Goal: Task Accomplishment & Management: Complete application form

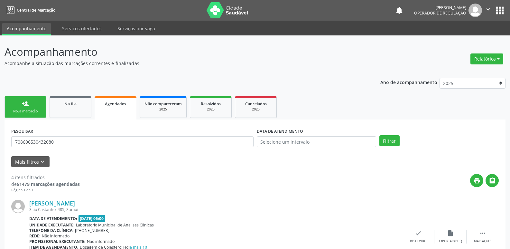
click at [30, 107] on link "person_add Nova marcação" at bounding box center [26, 107] width 42 height 22
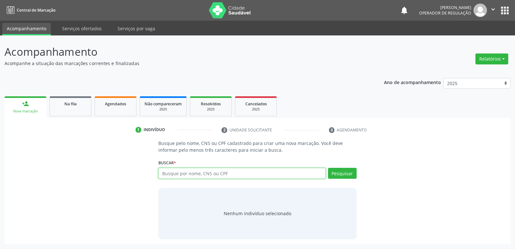
click at [252, 169] on input "text" at bounding box center [241, 173] width 167 height 11
type input "[PERSON_NAME]"
click at [349, 173] on button "Pesquisar" at bounding box center [342, 173] width 29 height 11
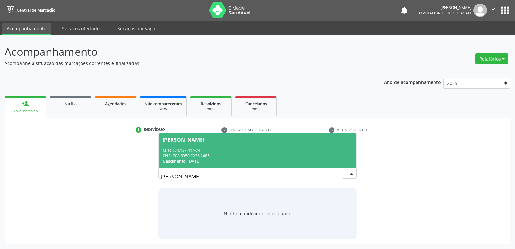
click at [234, 138] on div "[PERSON_NAME]" at bounding box center [258, 139] width 190 height 5
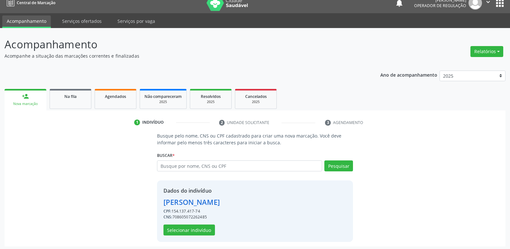
scroll to position [9, 0]
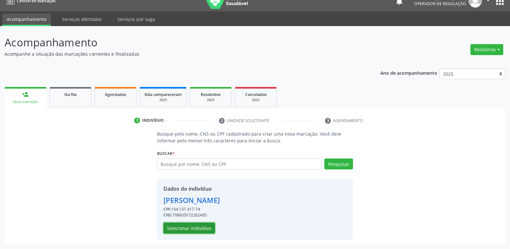
click at [210, 230] on button "Selecionar indivíduo" at bounding box center [190, 227] width 52 height 11
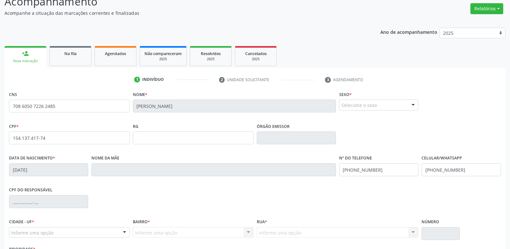
scroll to position [100, 0]
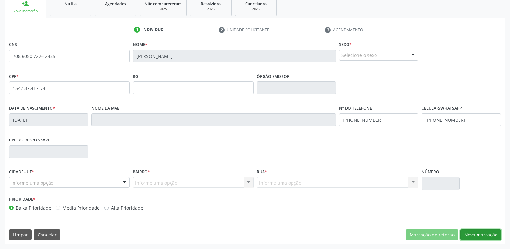
click at [491, 235] on button "Nova marcação" at bounding box center [481, 234] width 41 height 11
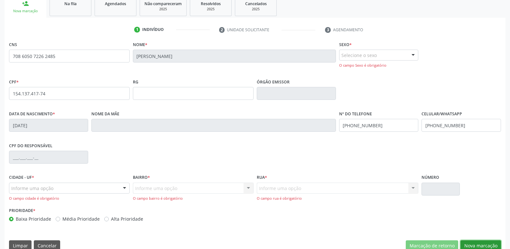
scroll to position [111, 0]
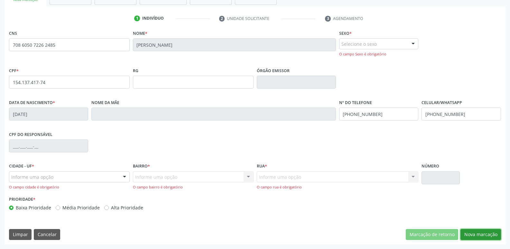
click at [466, 231] on button "Nova marcação" at bounding box center [481, 234] width 41 height 11
click at [118, 178] on div "Queimadas - PB Nenhum resultado encontrado para: " " Nenhuma opção encontrada" at bounding box center [69, 176] width 121 height 11
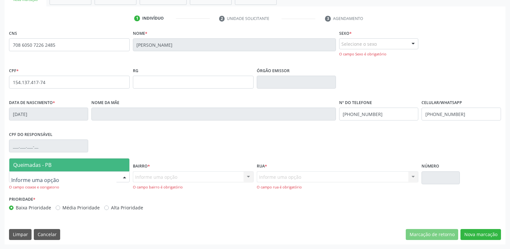
click at [103, 166] on span "Queimadas - PB" at bounding box center [69, 164] width 120 height 13
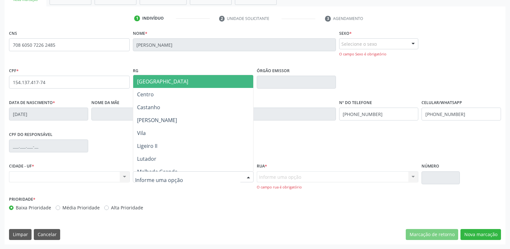
click at [180, 178] on div at bounding box center [193, 176] width 121 height 11
type input "V"
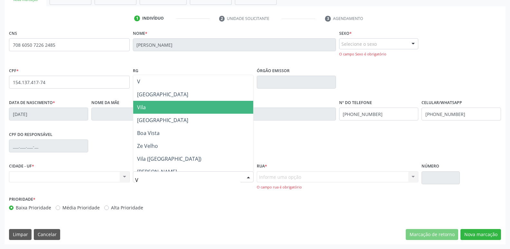
drag, startPoint x: 158, startPoint y: 107, endPoint x: 218, endPoint y: 132, distance: 65.8
click at [159, 107] on span "Vila" at bounding box center [193, 107] width 120 height 13
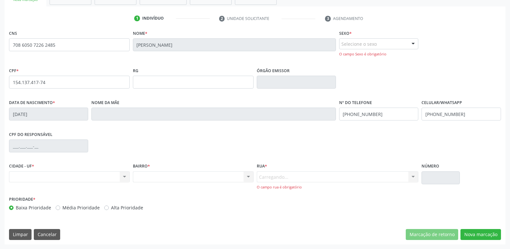
scroll to position [106, 0]
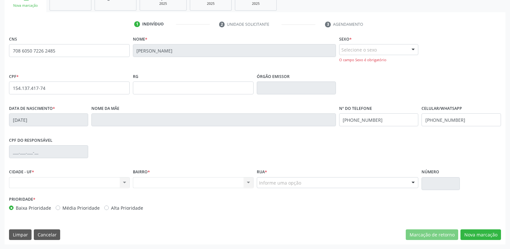
click at [306, 177] on div "Informe uma opção [GEOGRAPHIC_DATA][PERSON_NAME] [GEOGRAPHIC_DATA][PERSON_NAME]…" at bounding box center [338, 182] width 162 height 11
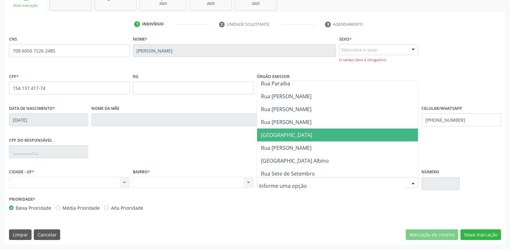
scroll to position [97, 0]
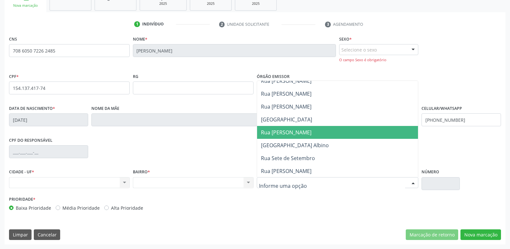
drag, startPoint x: 304, startPoint y: 127, endPoint x: 392, endPoint y: 156, distance: 92.9
click at [308, 129] on span "Rua [PERSON_NAME]" at bounding box center [337, 132] width 161 height 13
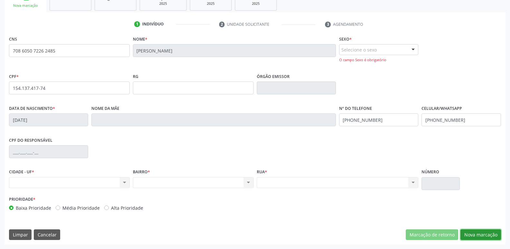
drag, startPoint x: 473, startPoint y: 229, endPoint x: 473, endPoint y: 234, distance: 4.5
click at [473, 231] on button "Nova marcação" at bounding box center [481, 234] width 41 height 11
drag, startPoint x: 473, startPoint y: 234, endPoint x: 455, endPoint y: 227, distance: 18.5
click at [473, 234] on button "Nova marcação" at bounding box center [481, 234] width 41 height 11
click at [475, 231] on button "Nova marcação" at bounding box center [481, 234] width 41 height 11
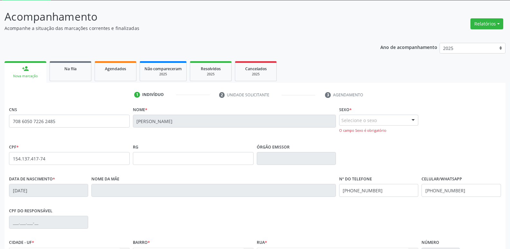
scroll to position [106, 0]
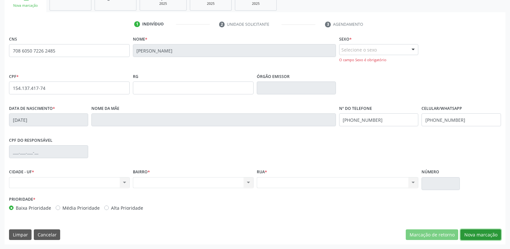
click at [473, 235] on button "Nova marcação" at bounding box center [481, 234] width 41 height 11
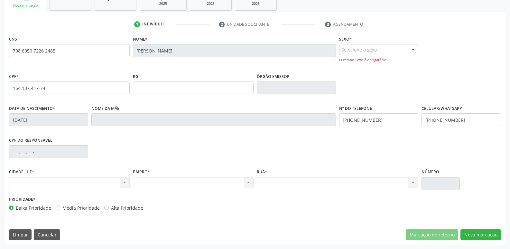
drag, startPoint x: 471, startPoint y: 229, endPoint x: 469, endPoint y: 225, distance: 4.3
click at [471, 228] on div "CNS 708 6050 7226 2485 [GEOGRAPHIC_DATA] * [PERSON_NAME] * Selecione o sexo Mas…" at bounding box center [255, 139] width 501 height 210
click at [469, 225] on div "CNS 708 6050 7226 2485 [GEOGRAPHIC_DATA] * [PERSON_NAME] * Selecione o sexo Mas…" at bounding box center [255, 139] width 501 height 210
click at [408, 53] on div "Selecione o sexo" at bounding box center [378, 49] width 79 height 11
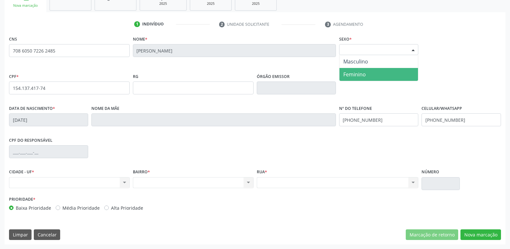
click at [370, 72] on span "Feminino" at bounding box center [379, 74] width 79 height 13
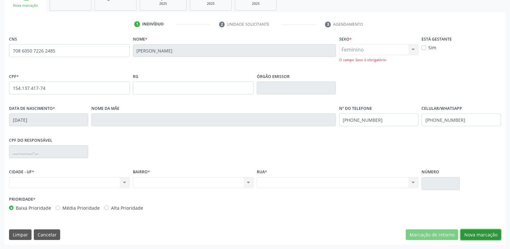
click at [472, 231] on button "Nova marcação" at bounding box center [481, 234] width 41 height 11
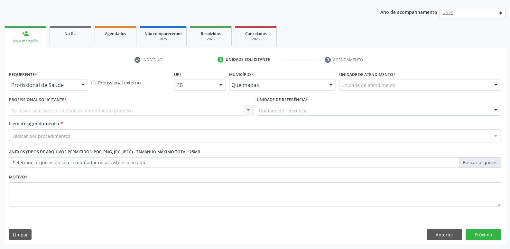
scroll to position [70, 0]
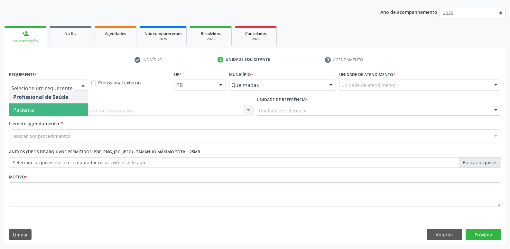
click at [42, 116] on span "Paciente" at bounding box center [48, 109] width 79 height 13
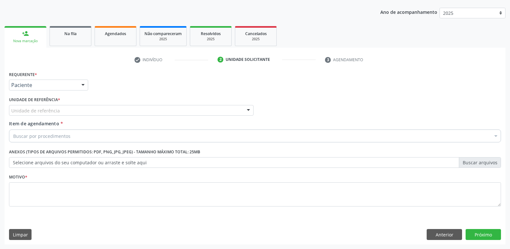
drag, startPoint x: 50, startPoint y: 106, endPoint x: 47, endPoint y: 120, distance: 14.1
click at [50, 107] on div "Unidade de referência" at bounding box center [131, 110] width 245 height 11
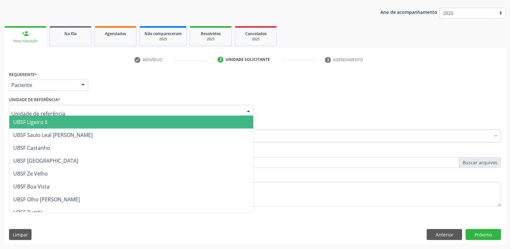
click at [48, 120] on span "UBSF Ligeiro II" at bounding box center [131, 122] width 244 height 13
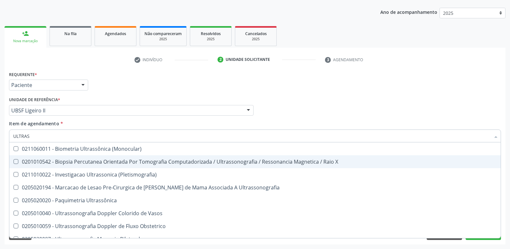
type input "ULTRASS"
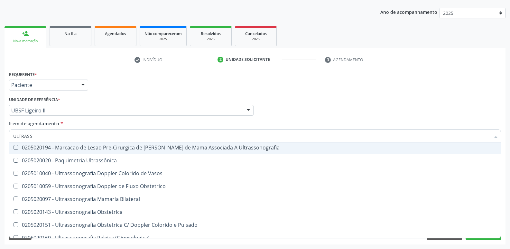
scroll to position [129, 0]
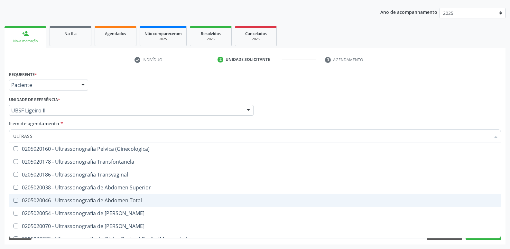
click at [110, 195] on span "0205020046 - Ultrassonografia de Abdomen Total" at bounding box center [255, 200] width 492 height 13
checkbox Total "true"
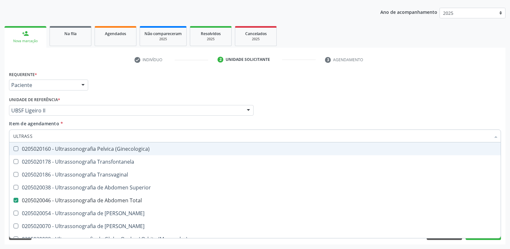
click at [273, 92] on div "Requerente * Paciente Profissional de Saúde Paciente Nenhum resultado encontrad…" at bounding box center [255, 82] width 496 height 25
checkbox X "true"
checkbox Total "false"
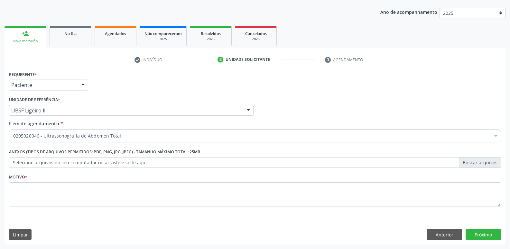
scroll to position [0, 0]
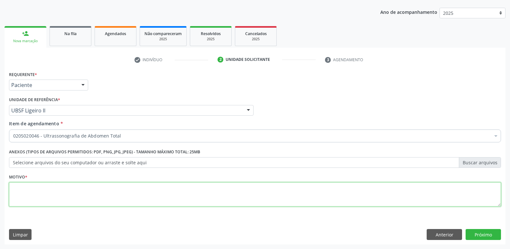
drag, startPoint x: 273, startPoint y: 197, endPoint x: 369, endPoint y: 214, distance: 97.3
click at [274, 196] on textarea at bounding box center [255, 194] width 492 height 24
type textarea "S"
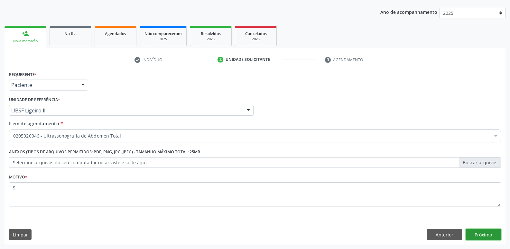
click at [477, 230] on button "Próximo" at bounding box center [483, 234] width 35 height 11
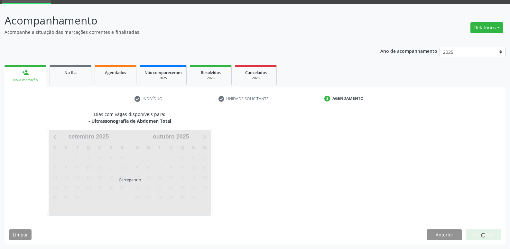
scroll to position [31, 0]
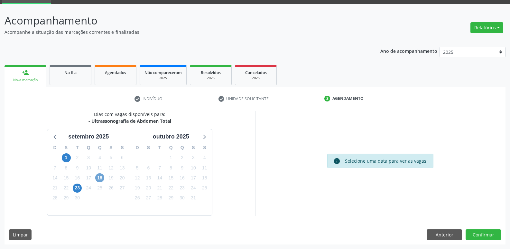
click at [102, 177] on span "18" at bounding box center [99, 177] width 9 height 9
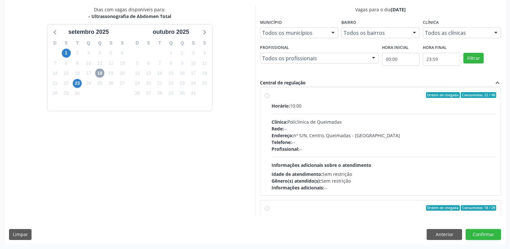
scroll to position [0, 0]
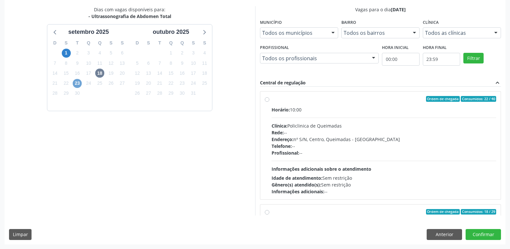
click at [77, 84] on span "23" at bounding box center [77, 83] width 9 height 9
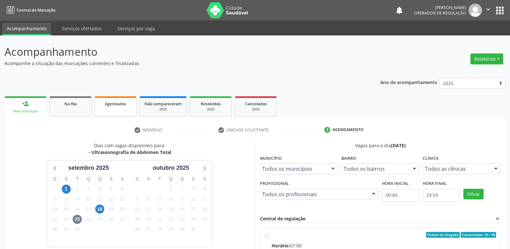
click at [122, 108] on link "Agendados" at bounding box center [116, 106] width 42 height 20
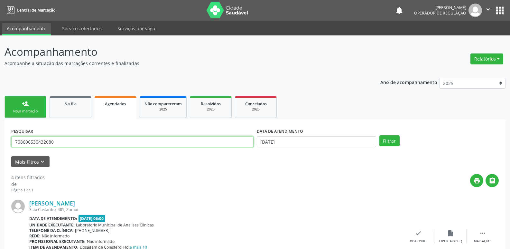
drag, startPoint x: 72, startPoint y: 145, endPoint x: 0, endPoint y: 128, distance: 74.2
type input "[PERSON_NAME]"
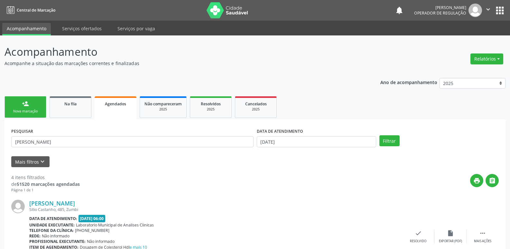
click at [289, 136] on label "DATA DE ATENDIMENTO" at bounding box center [280, 131] width 46 height 10
click at [289, 137] on input "[DATE]" at bounding box center [316, 141] width 119 height 11
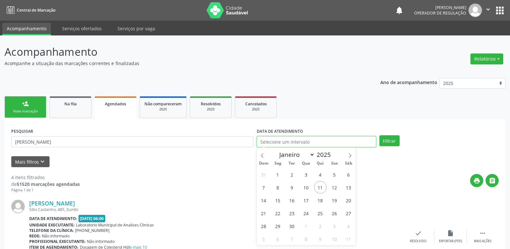
click at [380, 135] on button "Filtrar" at bounding box center [390, 140] width 20 height 11
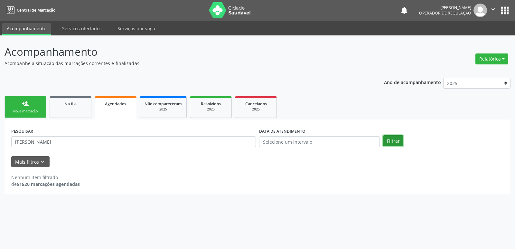
click at [397, 139] on button "Filtrar" at bounding box center [393, 140] width 20 height 11
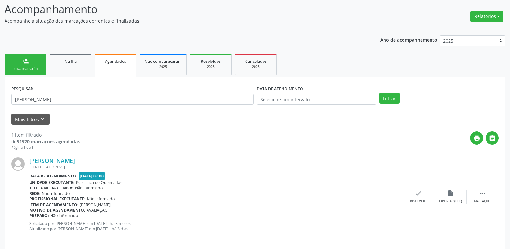
scroll to position [48, 0]
